Goal: Task Accomplishment & Management: Use online tool/utility

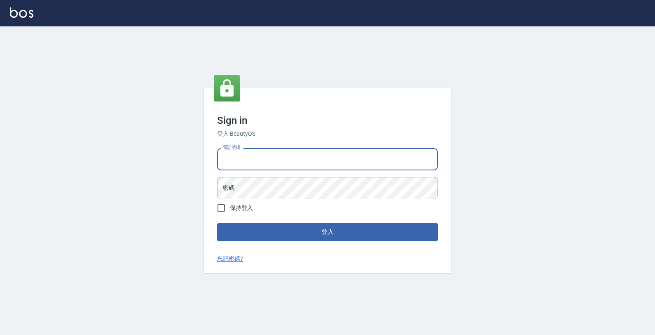
click at [349, 164] on input "電話號碼" at bounding box center [327, 159] width 221 height 22
type input "4265909"
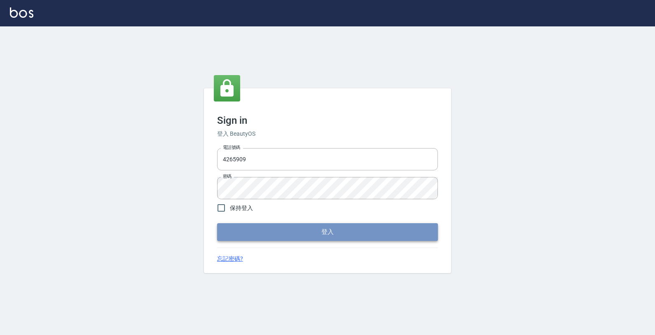
click at [256, 226] on button "登入" at bounding box center [327, 231] width 221 height 17
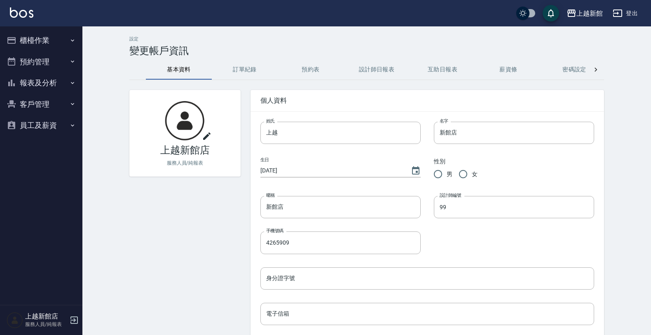
click at [47, 44] on button "櫃檯作業" at bounding box center [41, 40] width 76 height 21
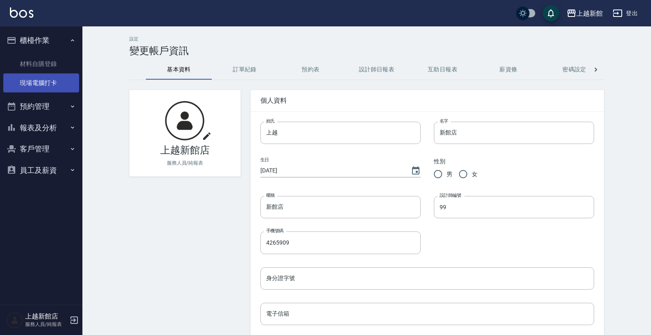
click at [67, 81] on link "現場電腦打卡" at bounding box center [41, 82] width 76 height 19
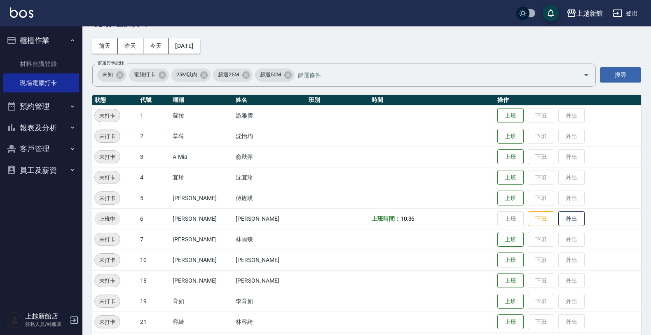
scroll to position [103, 0]
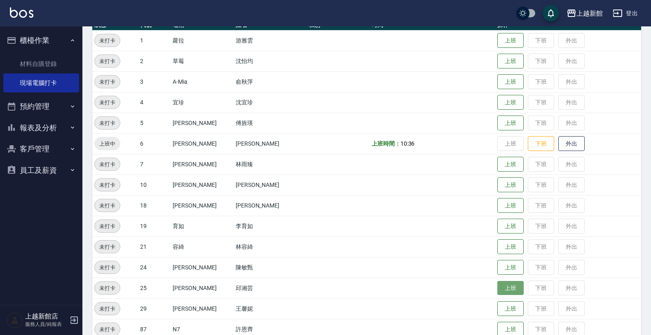
click at [501, 283] on button "上班" at bounding box center [510, 288] width 26 height 14
click at [501, 180] on button "上班" at bounding box center [510, 185] width 26 height 14
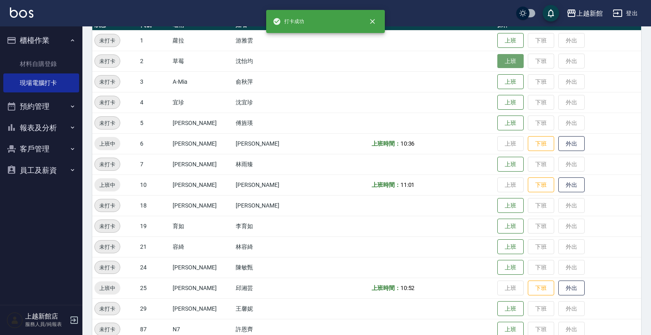
click at [497, 63] on button "上班" at bounding box center [510, 61] width 26 height 14
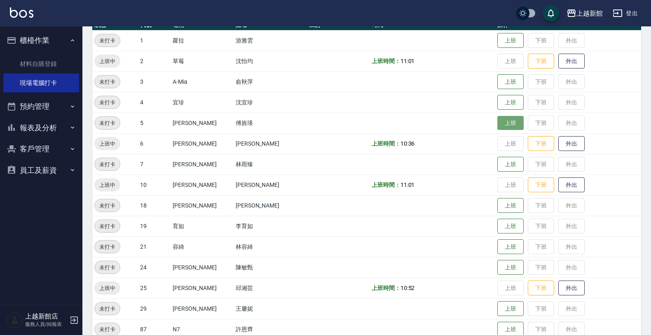
click at [500, 130] on button "上班" at bounding box center [510, 123] width 26 height 14
click at [71, 320] on icon "button" at bounding box center [74, 320] width 10 height 10
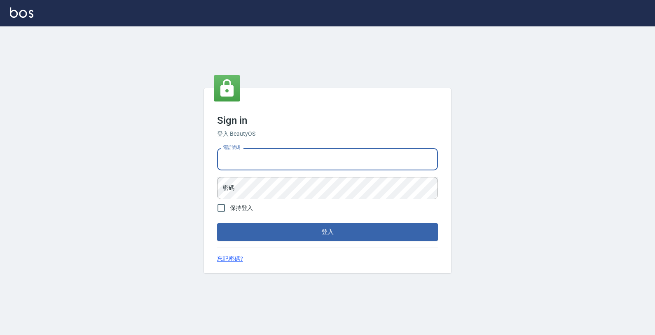
click at [231, 159] on input "電話號碼" at bounding box center [327, 159] width 221 height 22
type input "0974376310"
click at [217, 223] on button "登入" at bounding box center [327, 231] width 221 height 17
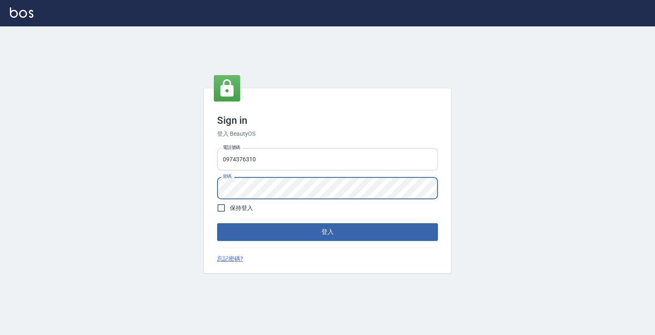
click at [217, 223] on button "登入" at bounding box center [327, 231] width 221 height 17
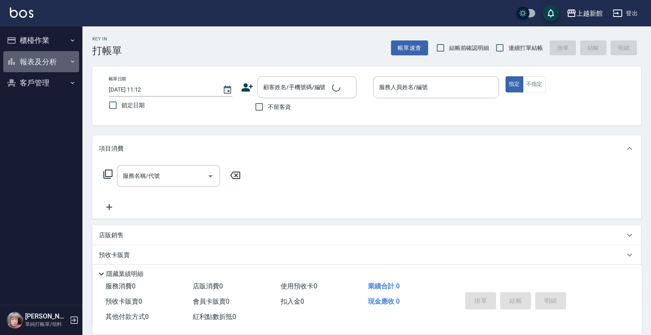
click at [56, 56] on button "報表及分析" at bounding box center [41, 61] width 76 height 21
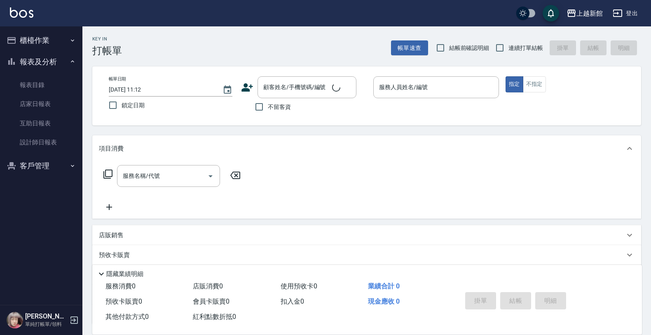
click at [52, 37] on button "櫃檯作業" at bounding box center [41, 40] width 76 height 21
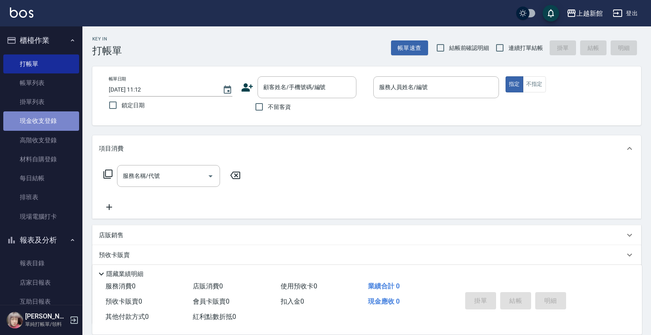
click at [43, 116] on link "現金收支登錄" at bounding box center [41, 120] width 76 height 19
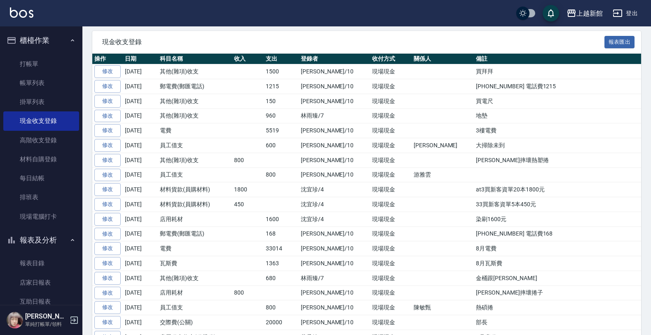
scroll to position [155, 0]
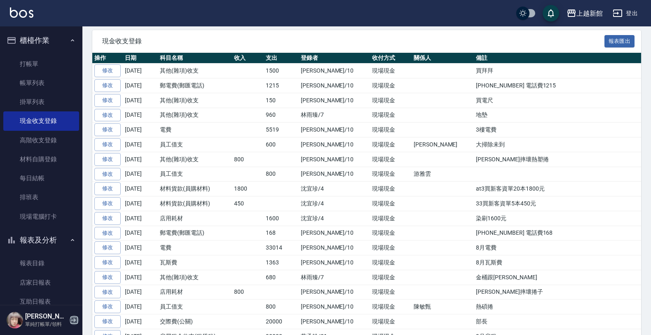
click at [75, 318] on icon "button" at bounding box center [74, 320] width 10 height 10
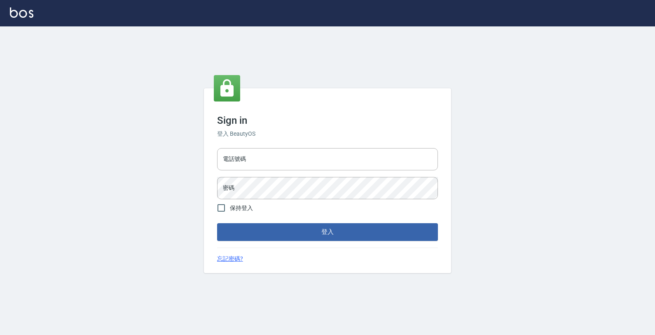
click at [264, 146] on div "電話號碼 電話號碼 密碼 密碼" at bounding box center [327, 174] width 227 height 58
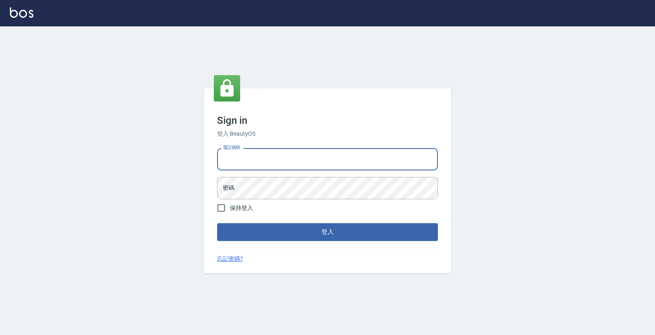
click at [259, 153] on input "電話號碼" at bounding box center [327, 159] width 221 height 22
type input "4265909"
click at [217, 223] on button "登入" at bounding box center [327, 231] width 221 height 17
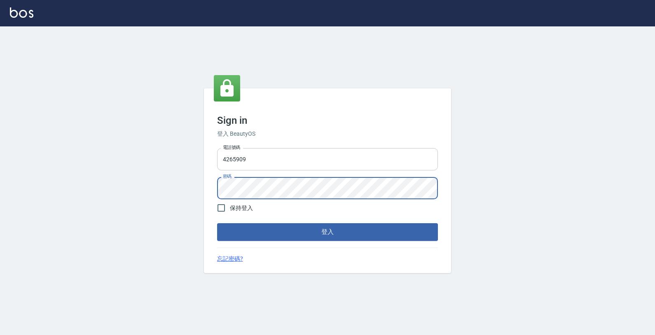
click at [217, 223] on button "登入" at bounding box center [327, 231] width 221 height 17
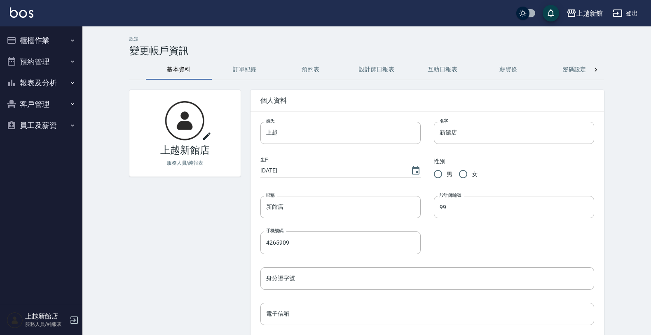
click at [38, 32] on button "櫃檯作業" at bounding box center [41, 40] width 76 height 21
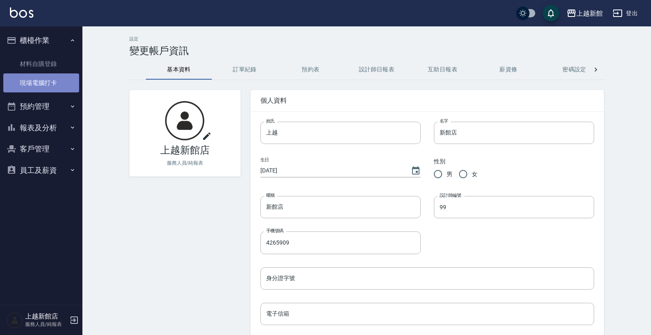
click at [36, 77] on link "現場電腦打卡" at bounding box center [41, 82] width 76 height 19
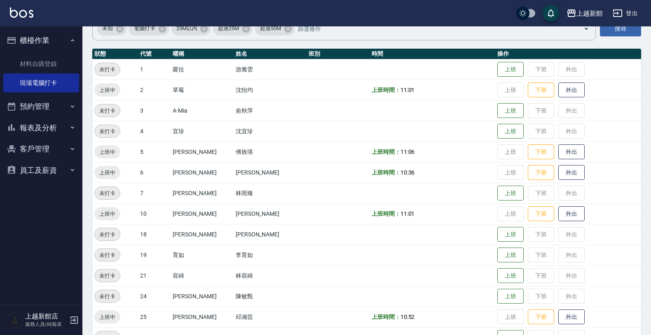
scroll to position [179, 0]
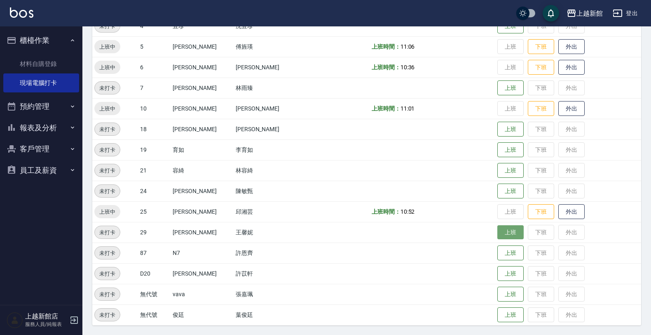
click at [505, 232] on button "上班" at bounding box center [510, 232] width 26 height 14
